Goal: Task Accomplishment & Management: Complete application form

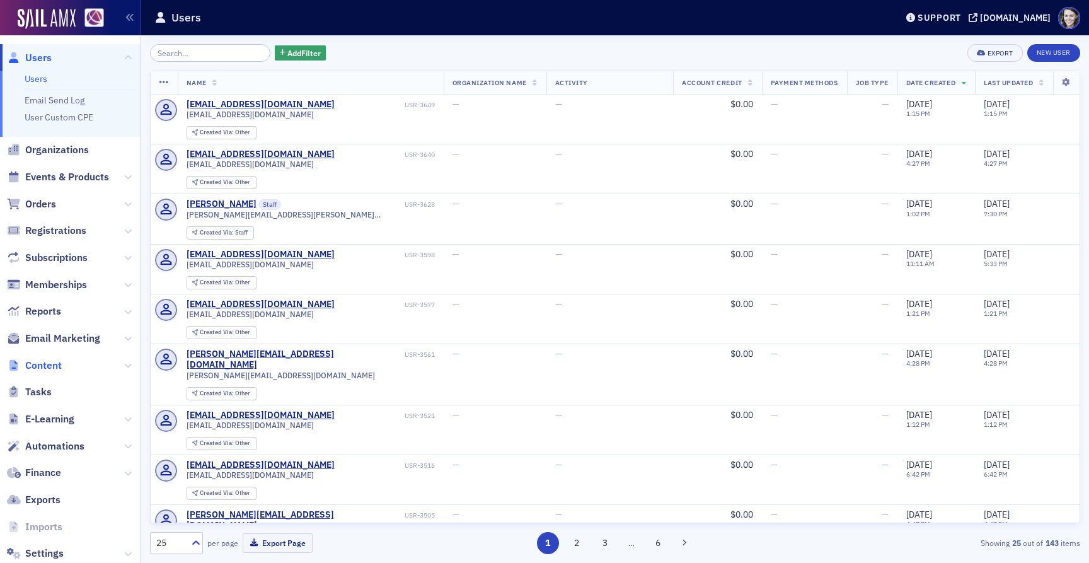
click at [53, 366] on span "Content" at bounding box center [43, 366] width 37 height 14
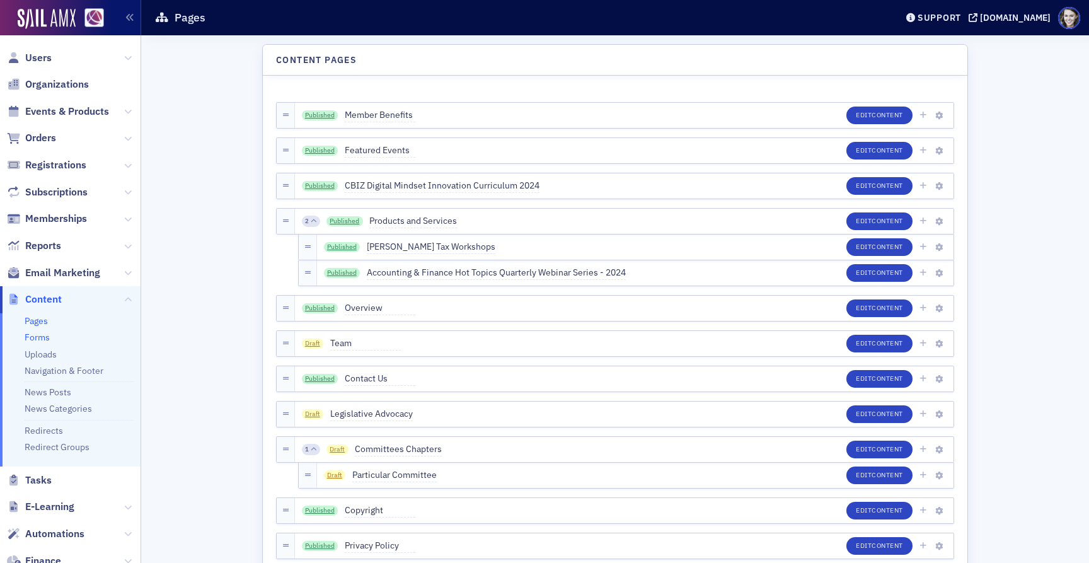
click at [28, 341] on link "Forms" at bounding box center [37, 336] width 25 height 11
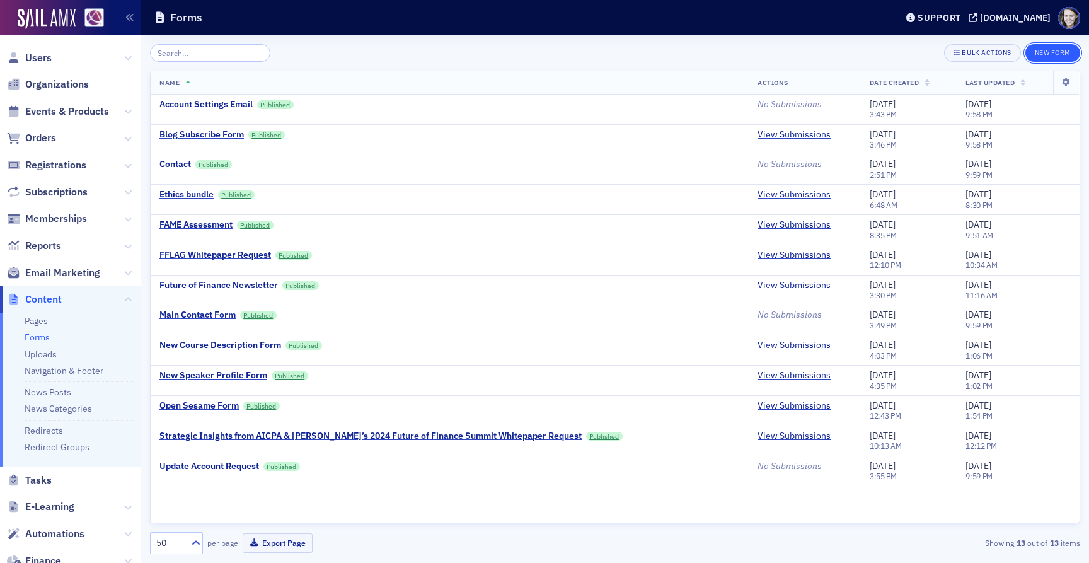
click at [1055, 57] on button "New Form" at bounding box center [1052, 53] width 55 height 18
